Goal: Task Accomplishment & Management: Manage account settings

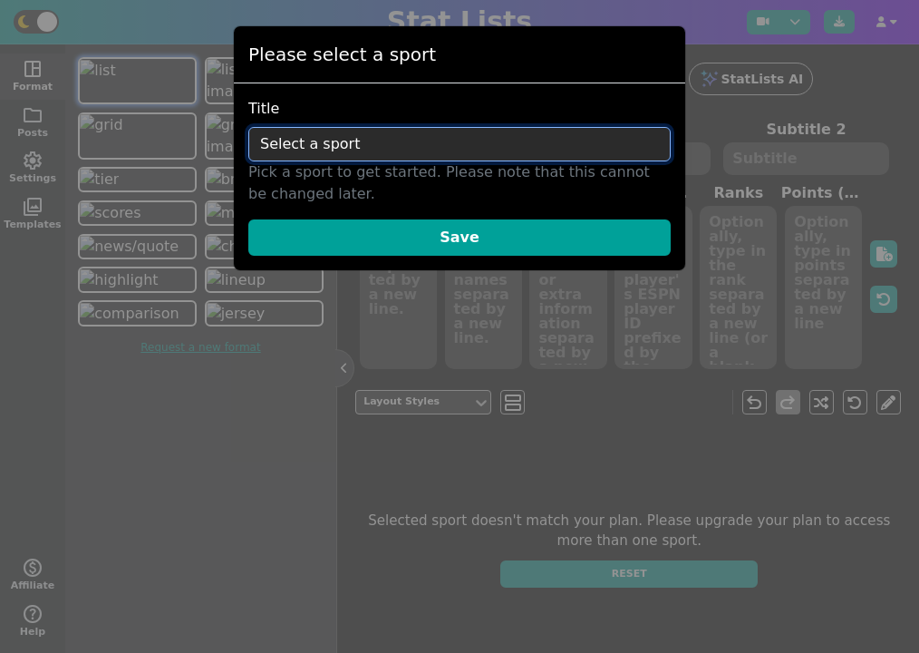
click at [382, 139] on select "Select a sport NFL NBA MLB NHL NCAA Soccer WNBA AFL F1" at bounding box center [459, 144] width 423 height 34
select select "nfl"
click at [248, 127] on select "Select a sport NFL NBA MLB NHL NCAA Soccer WNBA AFL F1" at bounding box center [459, 144] width 423 height 34
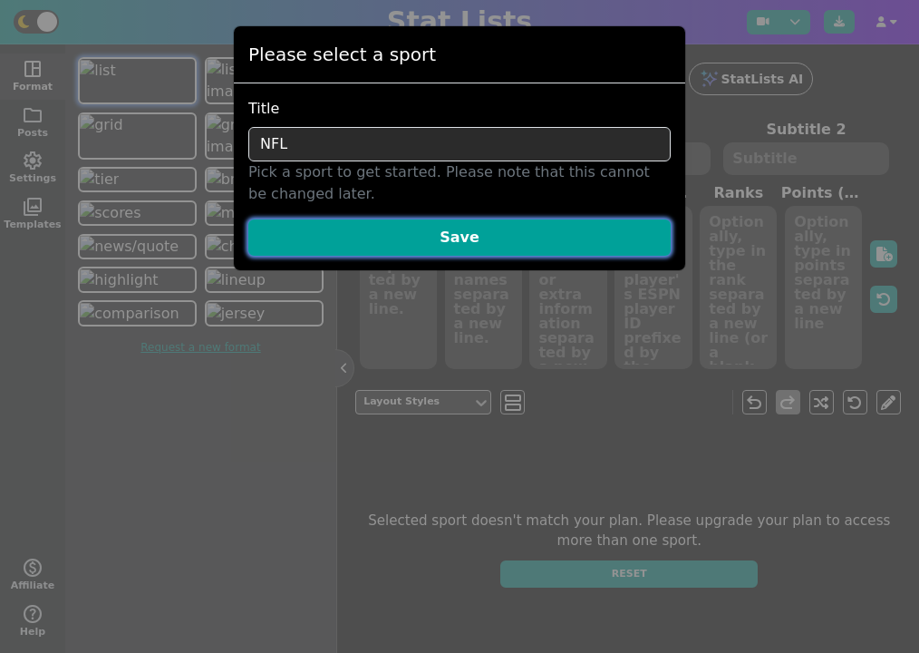
click at [462, 242] on button "Save" at bounding box center [459, 237] width 423 height 36
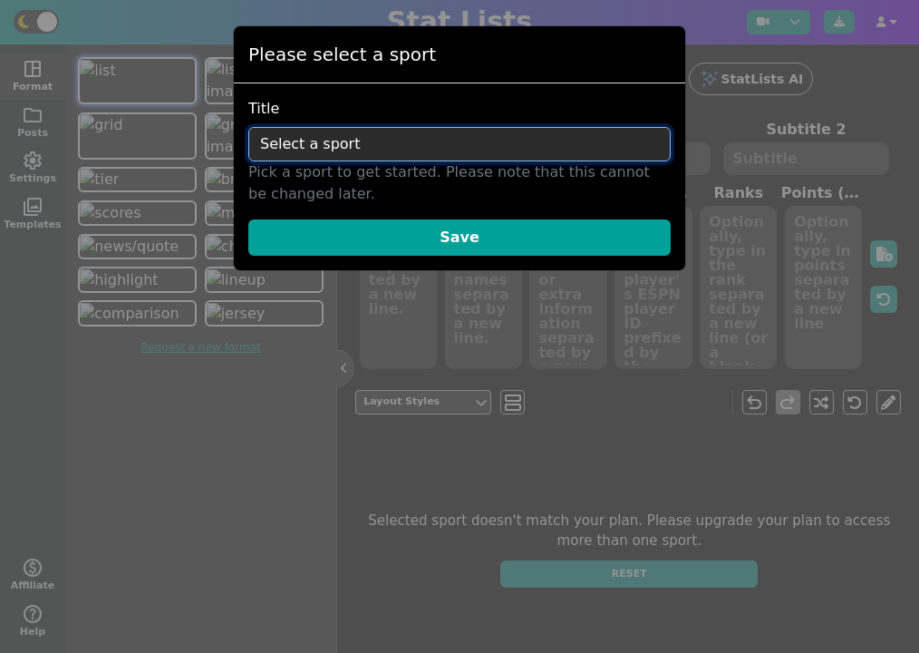
click at [488, 140] on select "Select a sport NFL NBA MLB NHL NCAA Soccer WNBA AFL F1" at bounding box center [459, 144] width 423 height 34
select select "nfl"
click at [248, 127] on select "Select a sport NFL NBA MLB NHL NCAA Soccer WNBA AFL F1" at bounding box center [459, 144] width 423 height 34
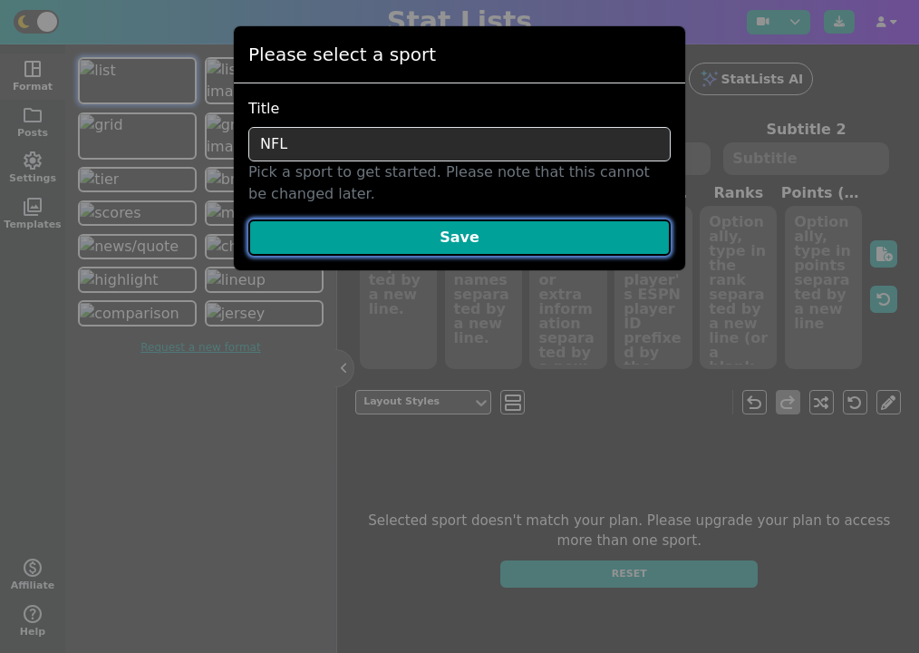
click at [464, 241] on button "Save" at bounding box center [459, 237] width 423 height 36
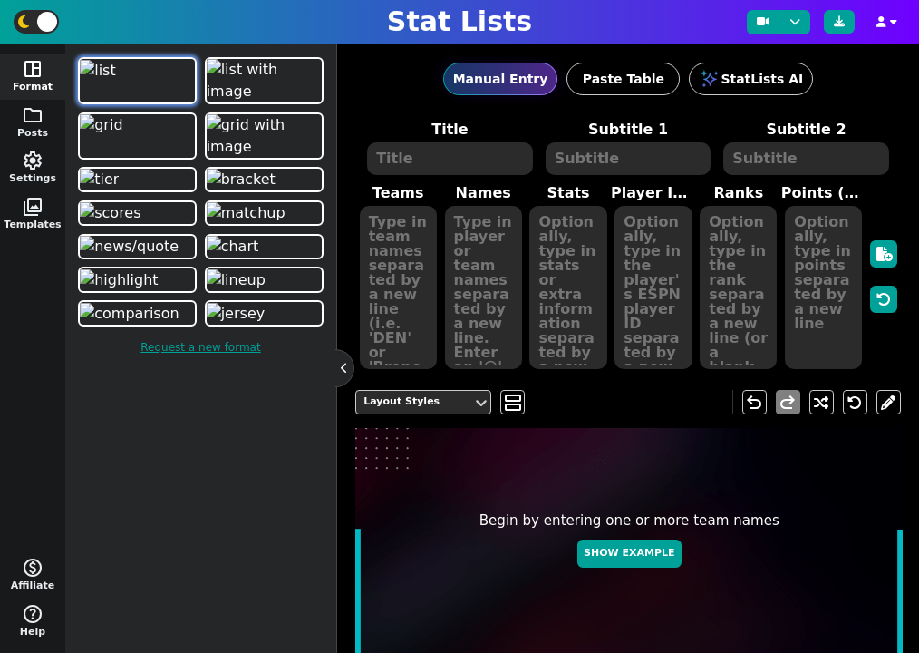
scroll to position [81, 0]
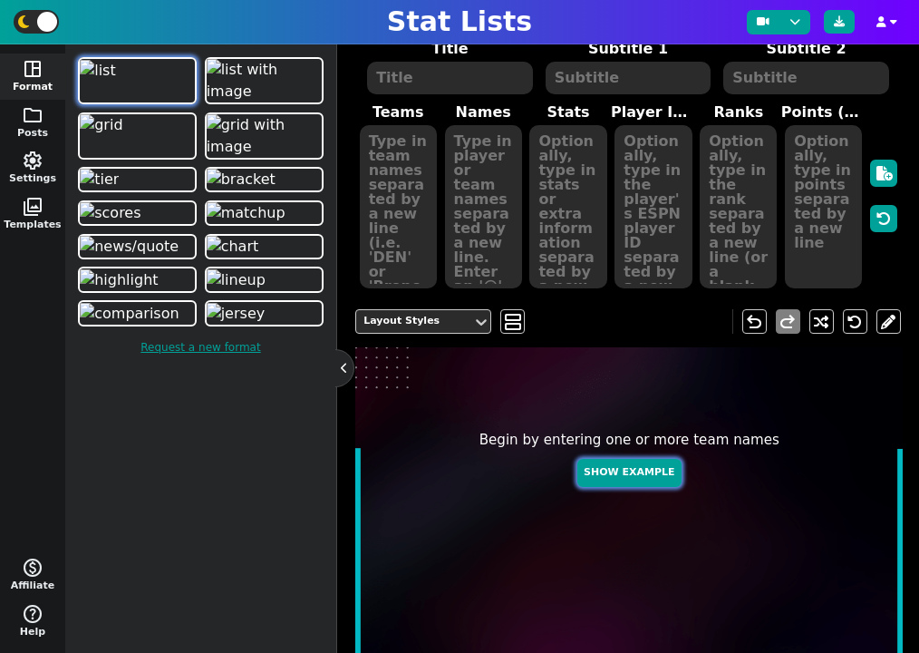
click at [638, 463] on button "Show Example" at bounding box center [629, 473] width 103 height 28
type textarea "Example Post"
type textarea "Random"
type textarea "JAX SF GB KC BUF HOU DAL TB DET MIA"
type textarea "Trevor Lawrence Brock Purdy Jordan Love Patrick Mahomes Josh Allen C.J. Stroud …"
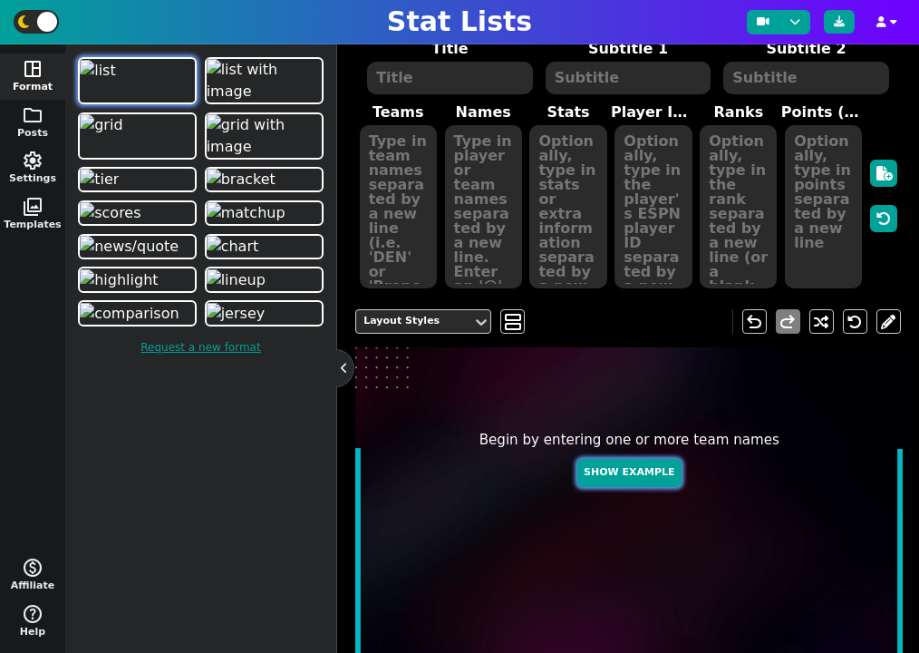
type textarea "639 603 541 518 510 437 435 383 160 131"
type textarea "4360310 4361741 4036378 3139477 3918298 4432577 2577417 3052587 3046779 4241479"
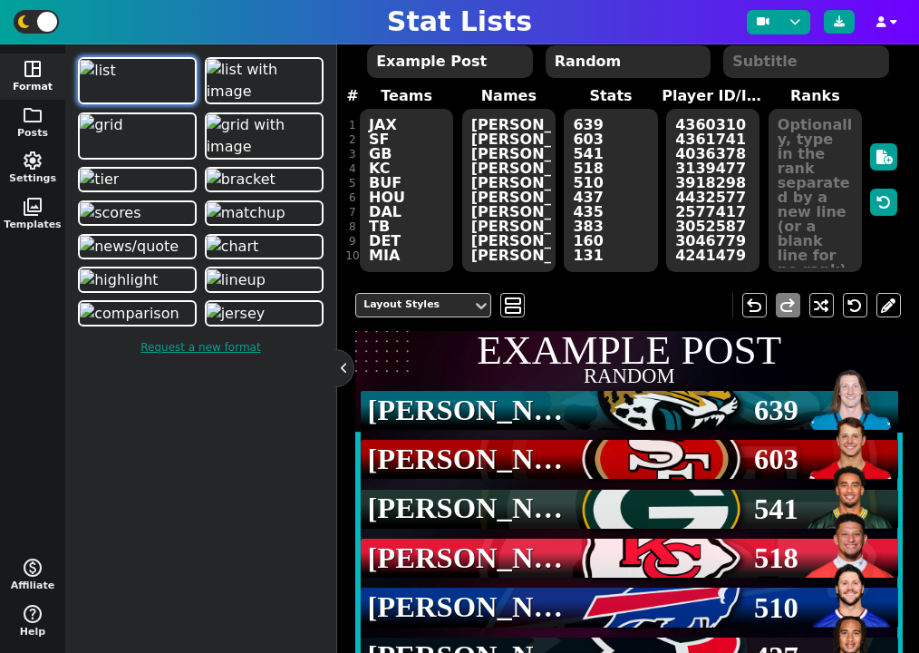
scroll to position [0, 0]
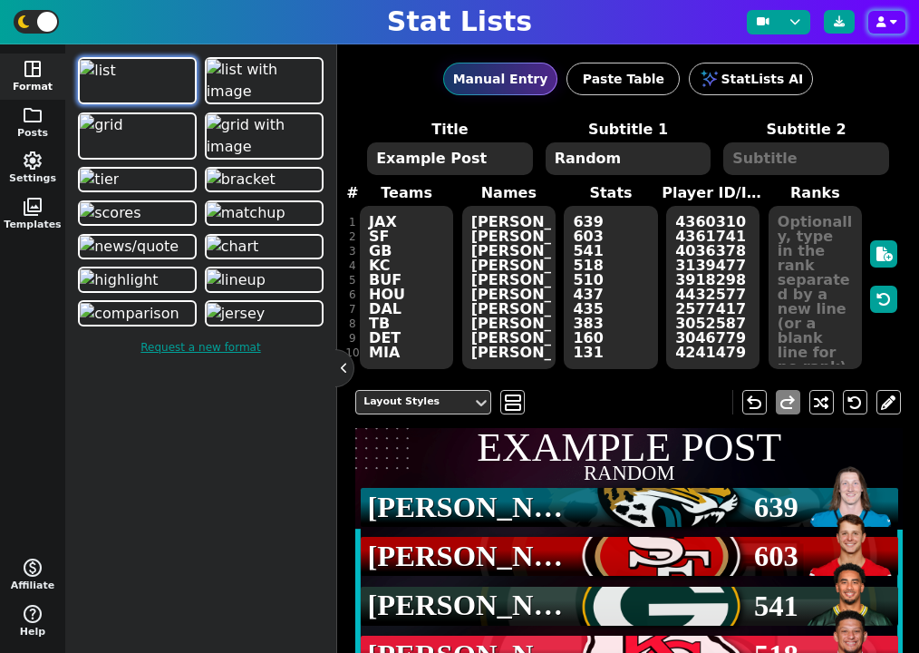
click at [887, 23] on button "button" at bounding box center [887, 22] width 37 height 23
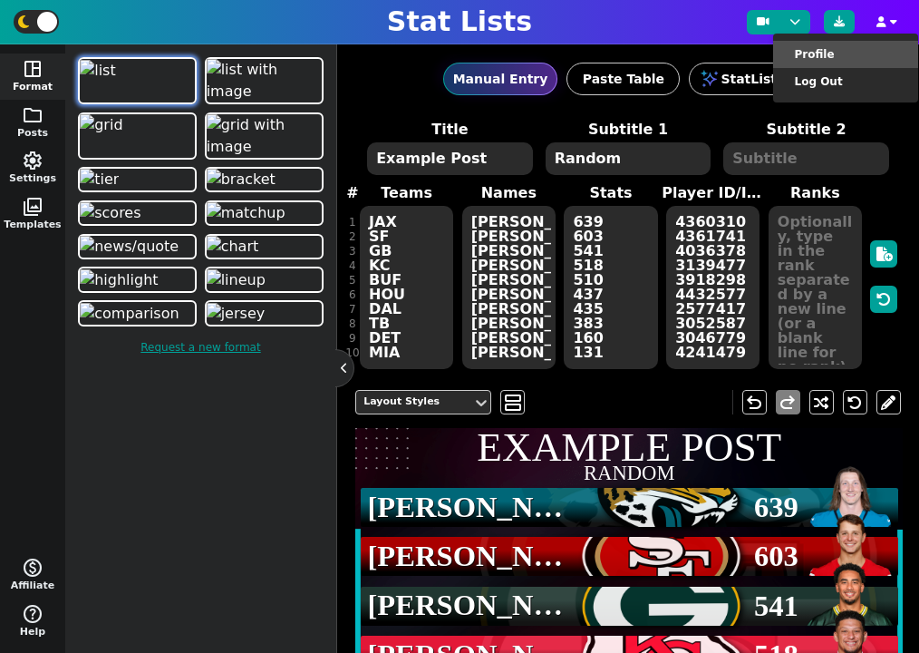
click at [871, 55] on li "Profile" at bounding box center [845, 54] width 145 height 27
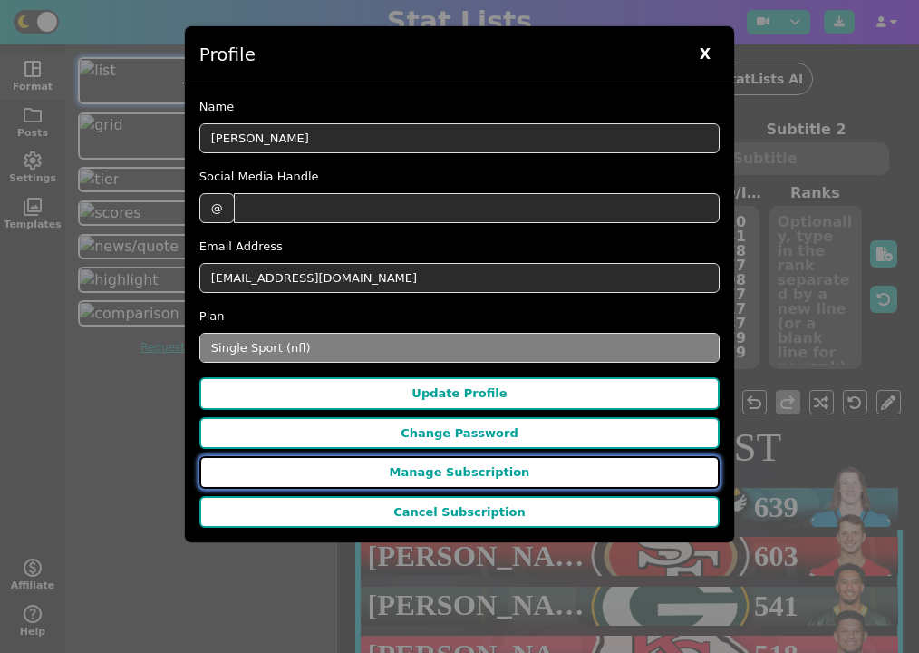
click at [507, 471] on button "Manage Subscription" at bounding box center [459, 472] width 520 height 33
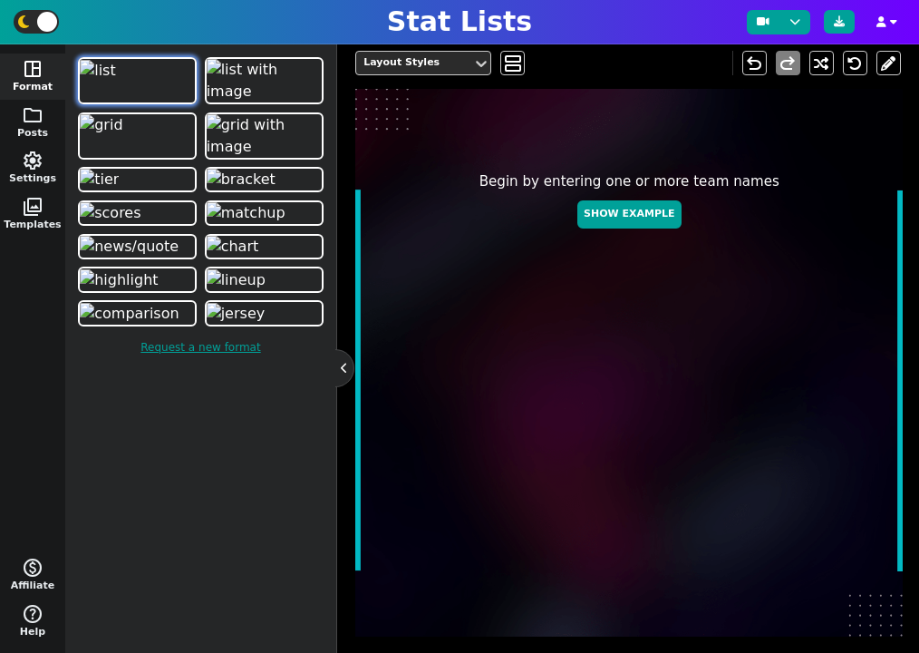
scroll to position [355, 0]
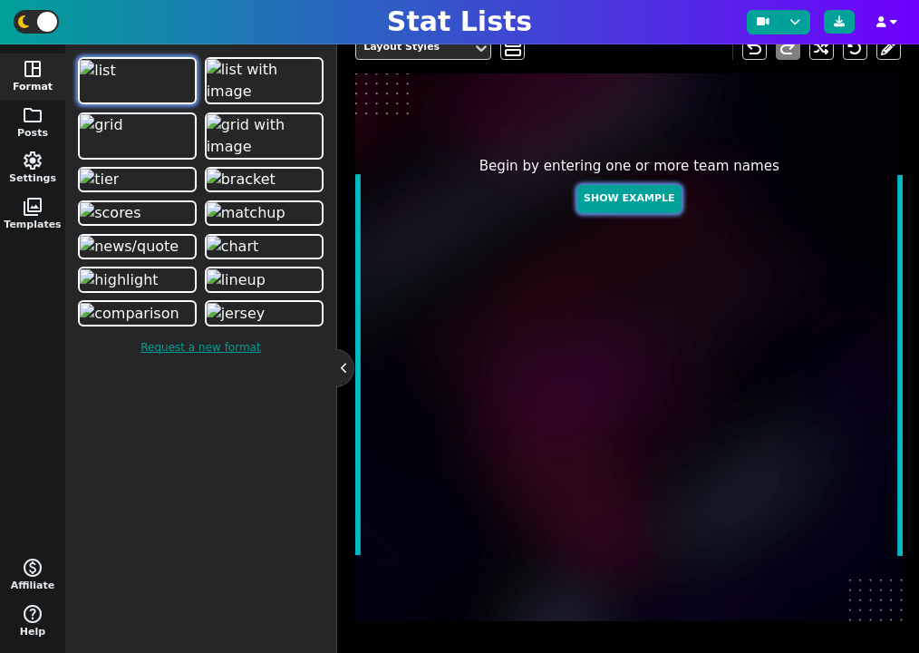
click at [649, 200] on button "Show Example" at bounding box center [629, 199] width 103 height 28
type textarea "Example Post"
type textarea "Random"
type textarea "TB BUF DAL KC JAX MIA GB DET SF HOU"
type textarea "Baker Mayfield Josh Allen Dak Prescott Patrick Mahomes Trevor Lawrence Tua Tago…"
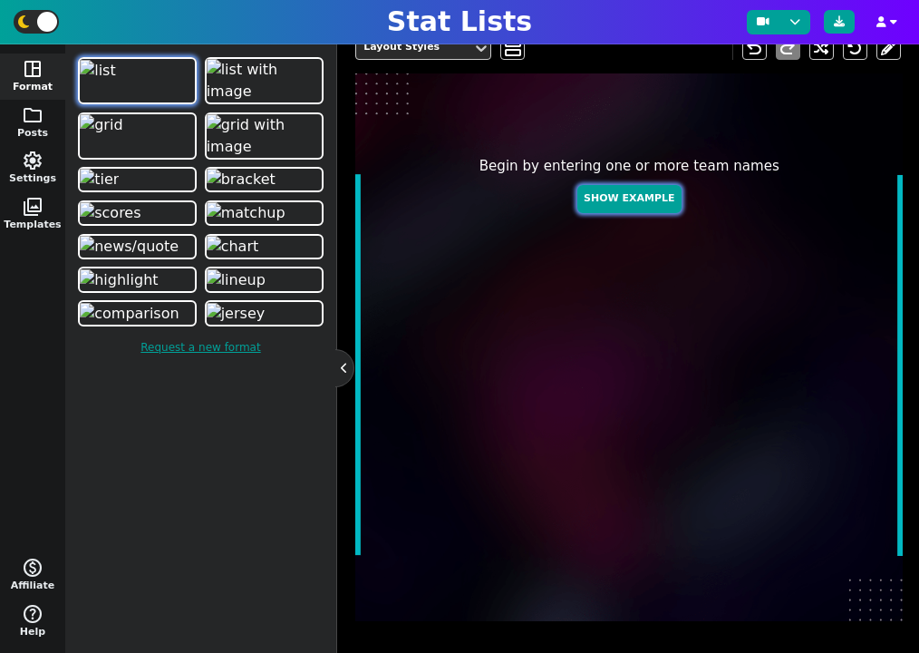
type textarea "652 612 536 457 368 361 361 216 116 106"
type textarea "3052587 3918298 2577417 3139477 4360310 4241479 4036378 3046779 4361741 4432577"
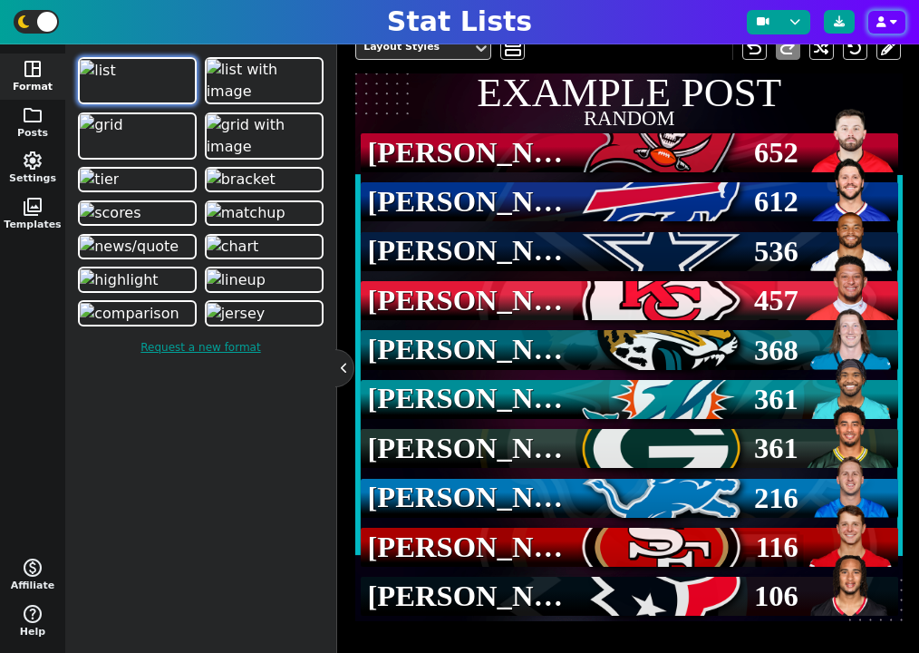
click at [884, 26] on icon "button" at bounding box center [882, 21] width 10 height 11
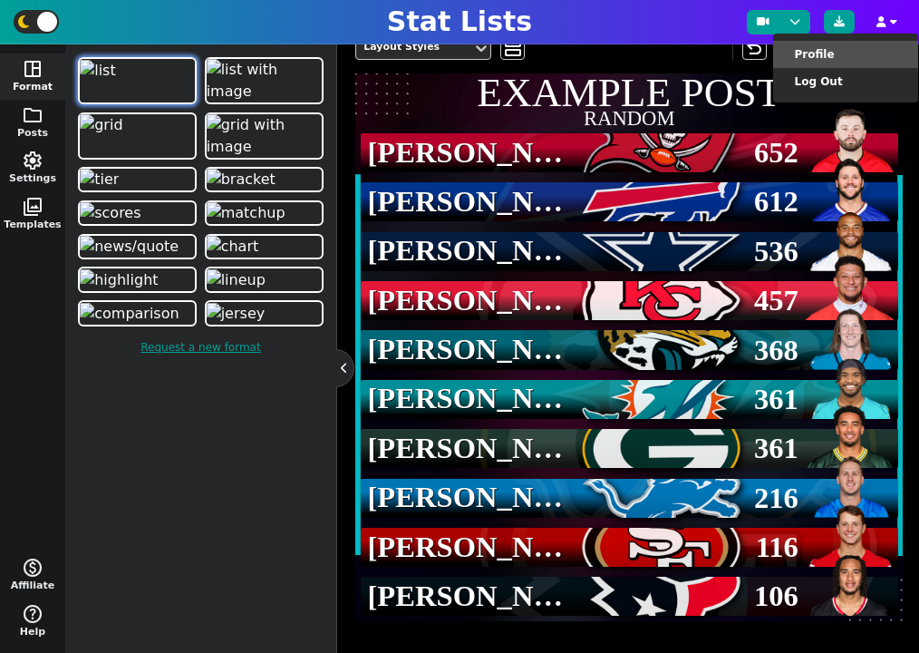
click at [872, 62] on li "Profile" at bounding box center [845, 54] width 145 height 27
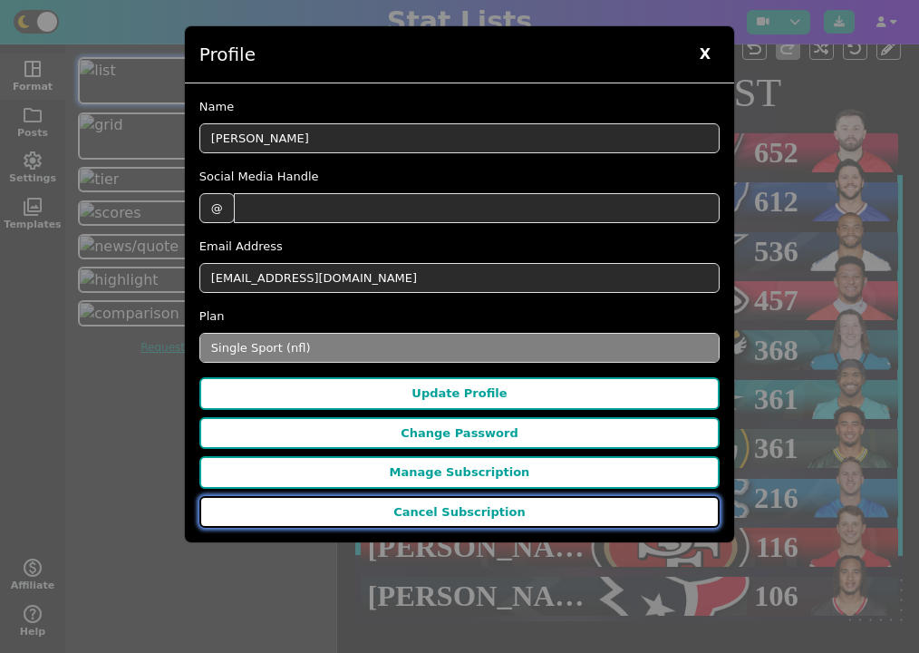
click at [516, 509] on button "Cancel Subscription" at bounding box center [459, 512] width 520 height 33
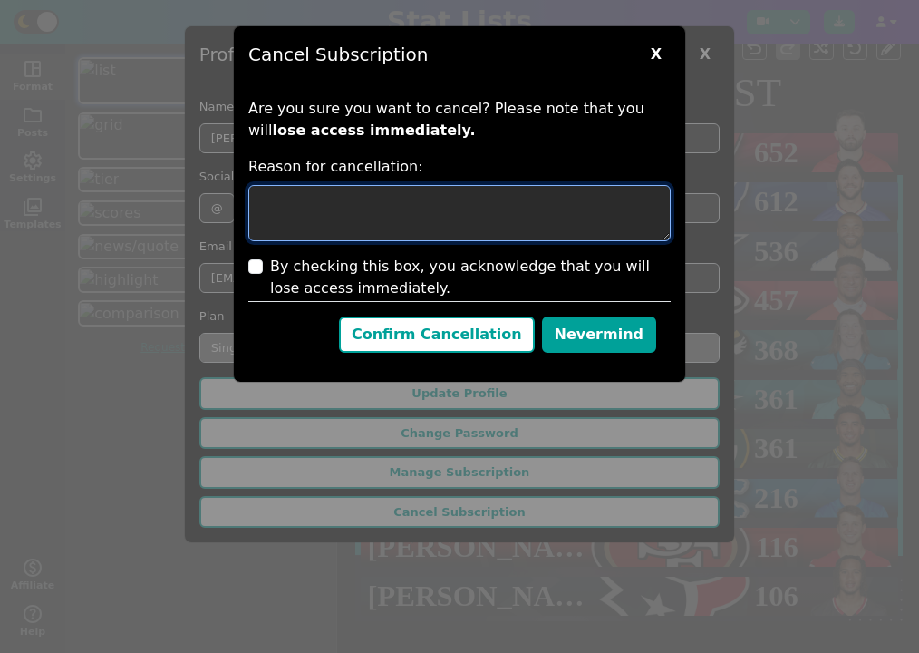
click at [459, 207] on textarea at bounding box center [459, 213] width 423 height 56
type textarea "test"
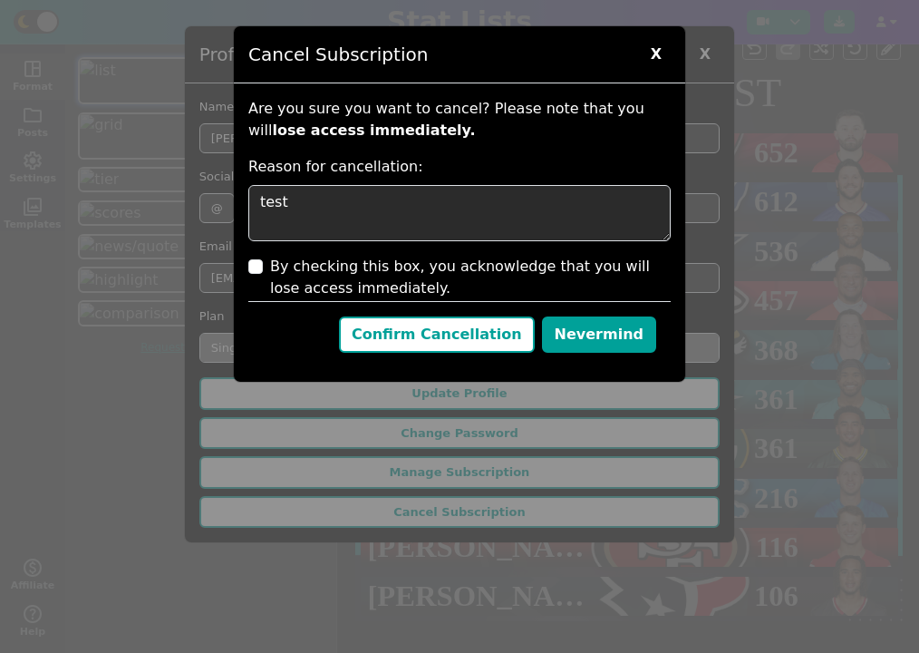
click at [403, 278] on label "By checking this box, you acknowledge that you will lose access immediately." at bounding box center [470, 278] width 401 height 44
click at [263, 274] on input "By checking this box, you acknowledge that you will lose access immediately." at bounding box center [255, 266] width 15 height 15
checkbox input "true"
click at [501, 337] on button "Confirm Cancellation" at bounding box center [437, 334] width 196 height 36
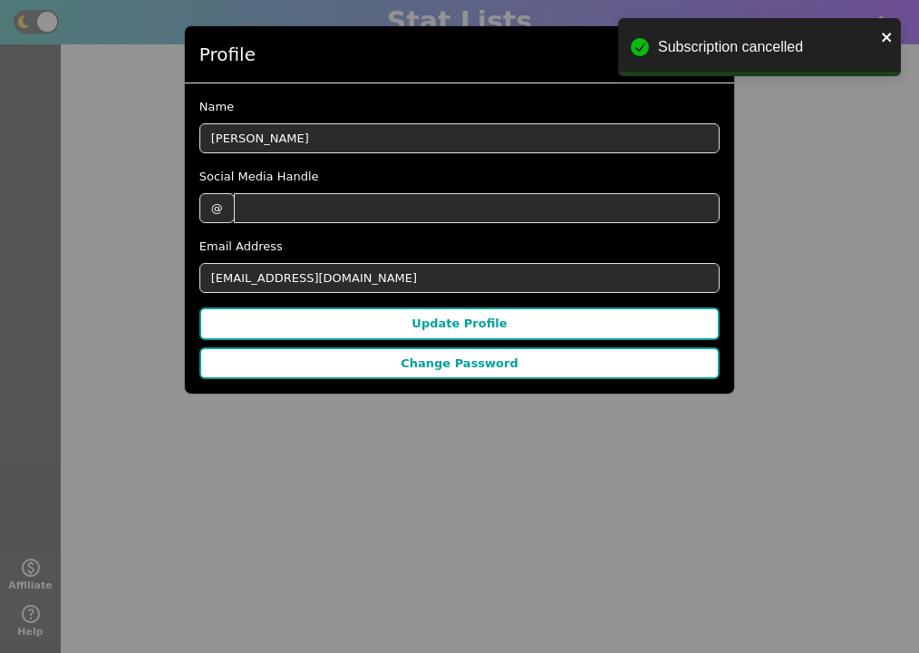
click at [577, 44] on div "Profile X" at bounding box center [459, 54] width 549 height 57
click at [892, 44] on icon "close" at bounding box center [887, 37] width 13 height 15
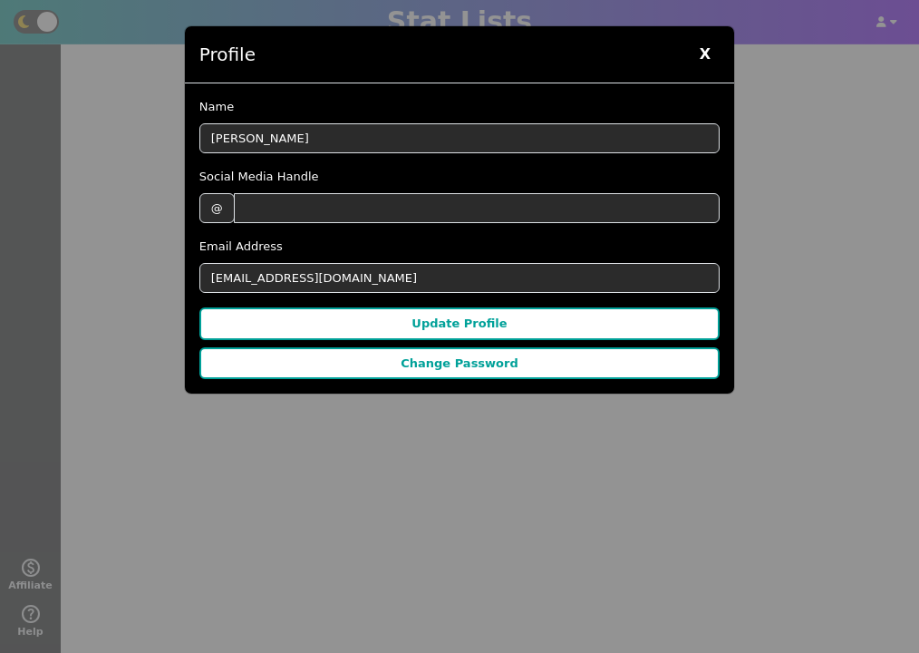
click at [695, 51] on span "X" at bounding box center [705, 54] width 29 height 27
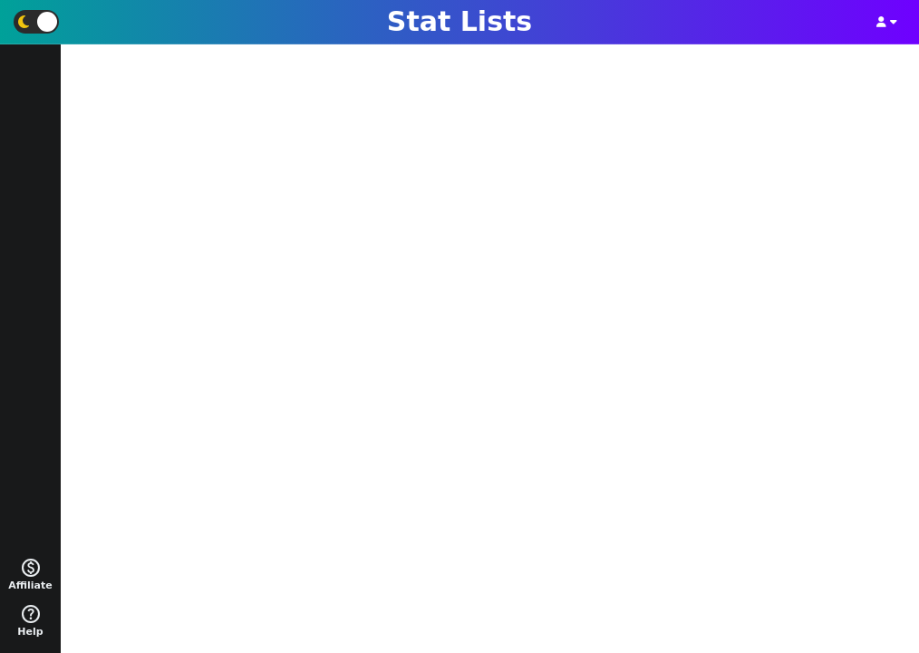
scroll to position [15, 0]
click at [895, 23] on icon "button" at bounding box center [893, 21] width 7 height 11
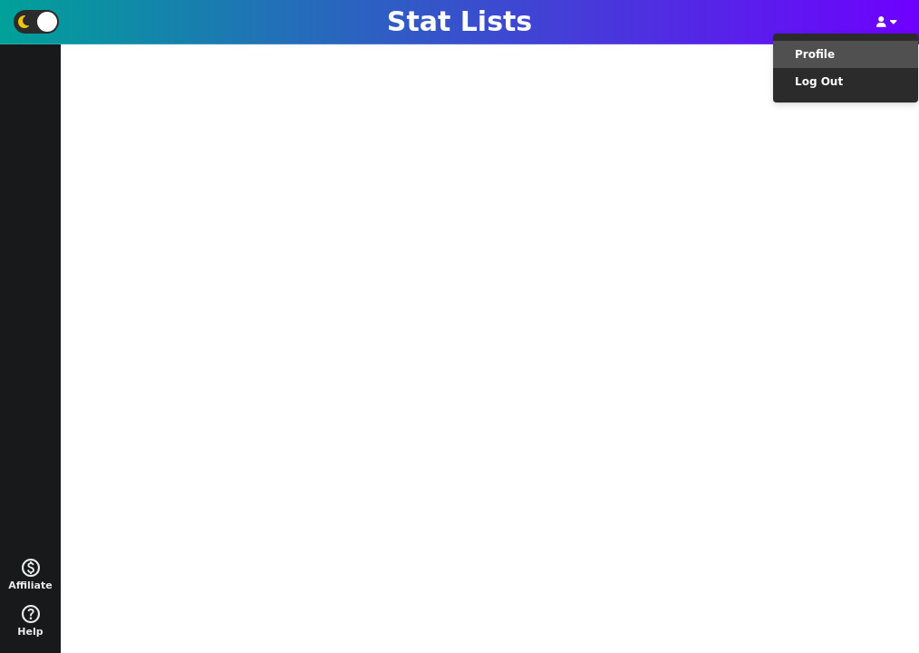
click at [861, 57] on li "Profile" at bounding box center [845, 54] width 145 height 27
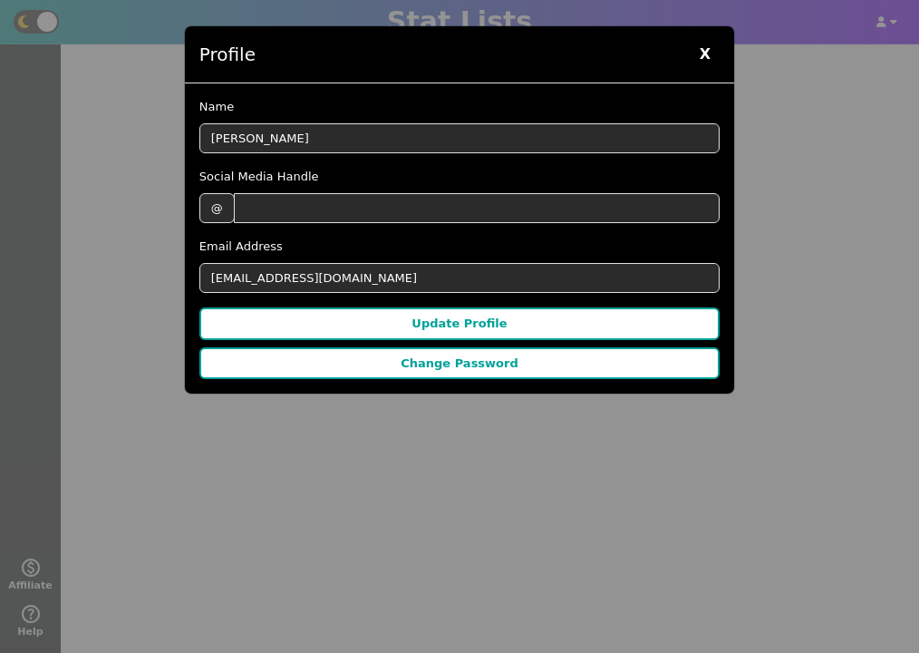
click at [708, 56] on span "X" at bounding box center [705, 54] width 29 height 27
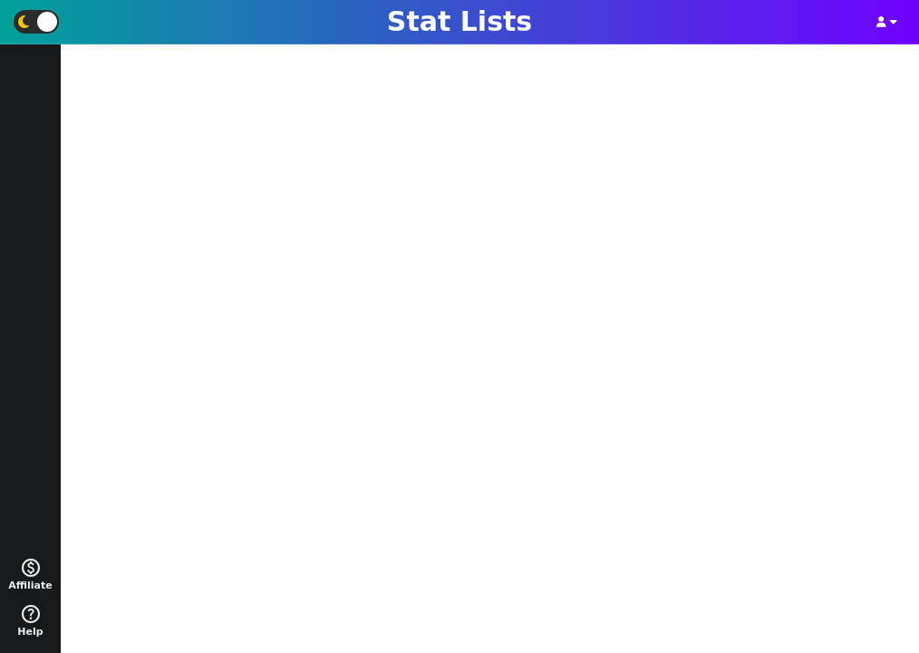
scroll to position [131, 0]
click at [883, 24] on icon "button" at bounding box center [882, 21] width 10 height 11
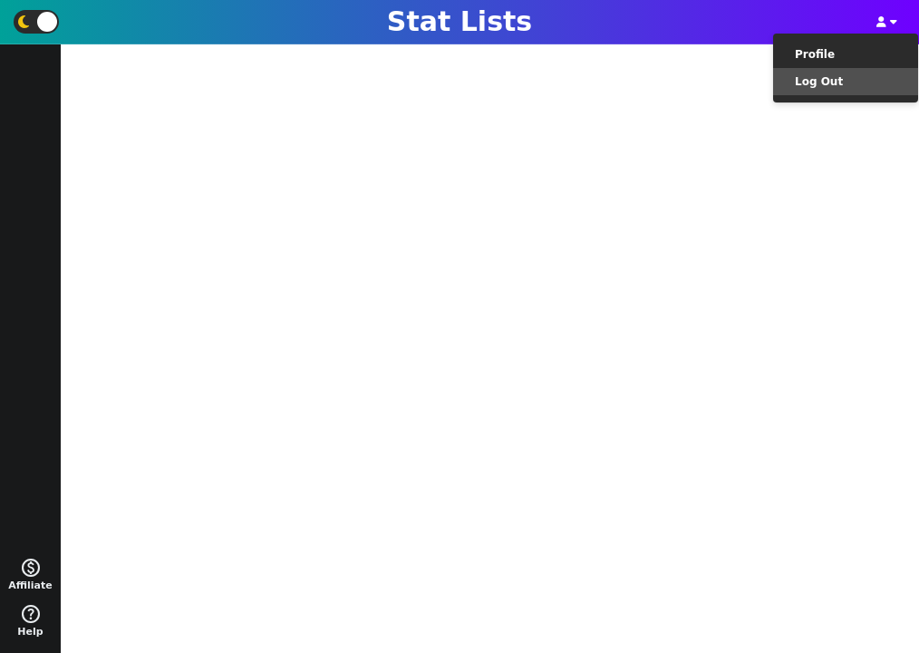
click at [871, 85] on li "Log Out" at bounding box center [845, 81] width 145 height 27
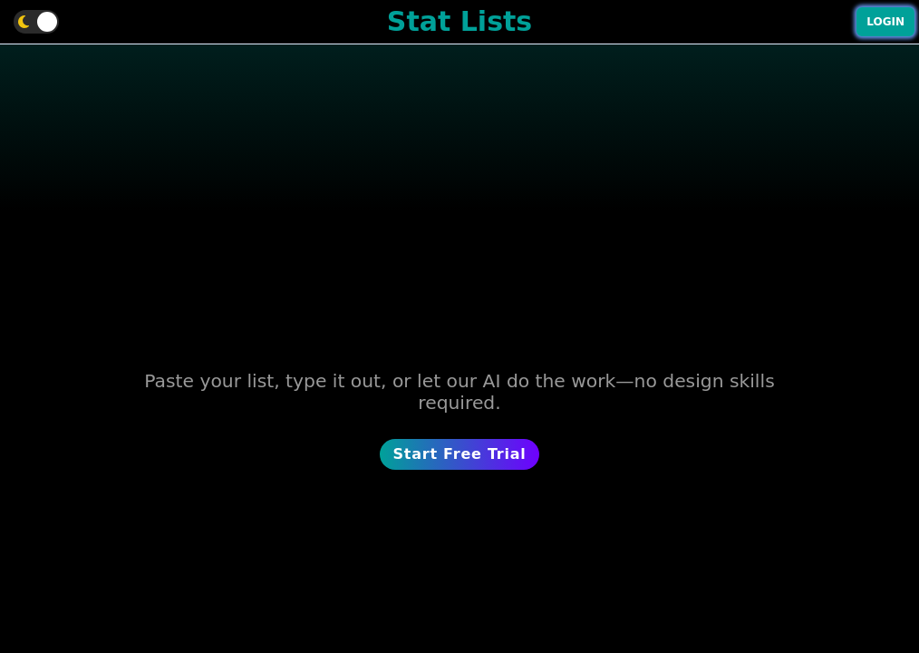
click at [870, 21] on button "Login" at bounding box center [886, 21] width 58 height 29
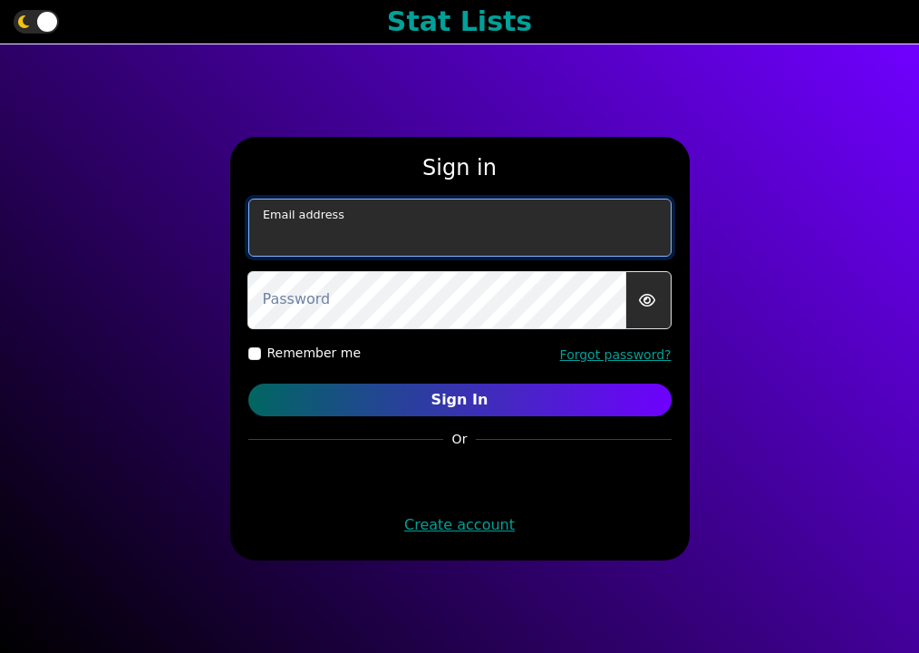
click at [460, 231] on input "email" at bounding box center [459, 228] width 423 height 58
type input "[EMAIL_ADDRESS][DOMAIN_NAME]"
